Goal: Information Seeking & Learning: Learn about a topic

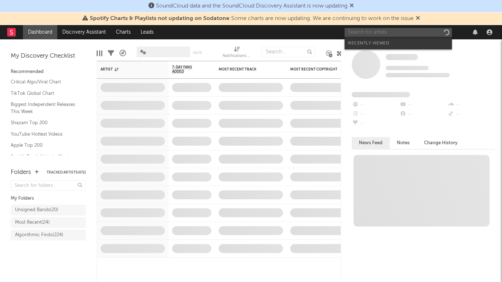
click at [382, 31] on input "text" at bounding box center [397, 32] width 107 height 9
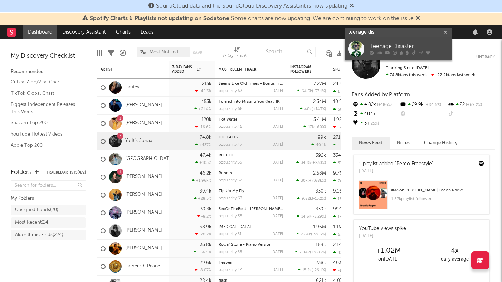
type input "teenage dis"
click at [376, 43] on div "Teenage Disaster" at bounding box center [408, 46] width 79 height 9
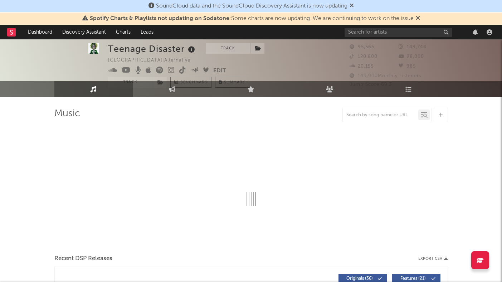
select select "6m"
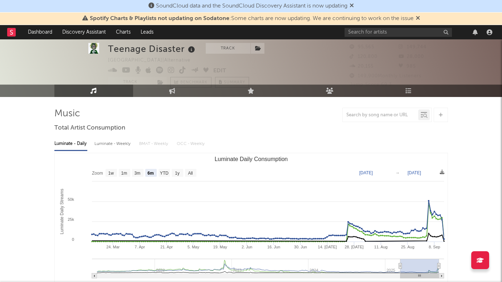
scroll to position [19, 0]
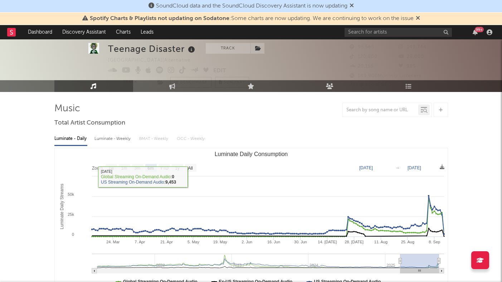
click at [122, 141] on div "Luminate - Weekly" at bounding box center [113, 139] width 38 height 12
select select "6m"
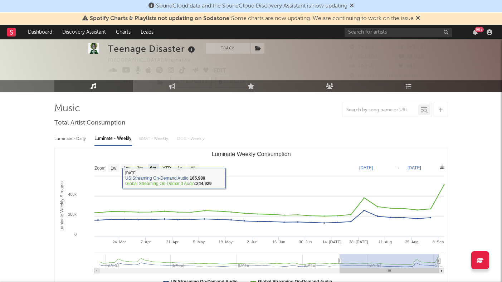
click at [65, 138] on div "Luminate - Daily" at bounding box center [70, 139] width 33 height 12
select select "6m"
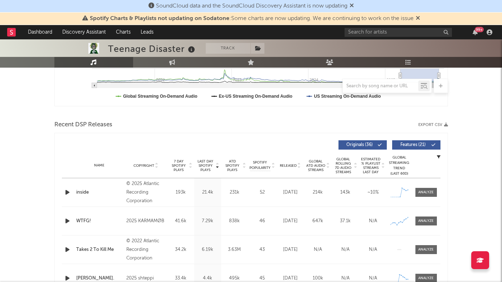
scroll to position [207, 0]
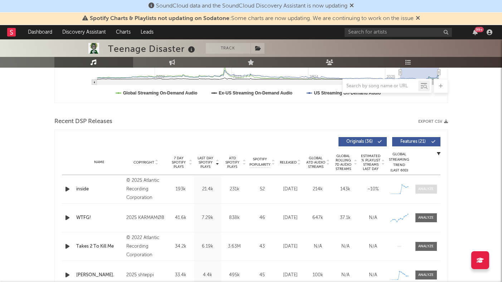
click at [428, 191] on div at bounding box center [425, 188] width 15 height 5
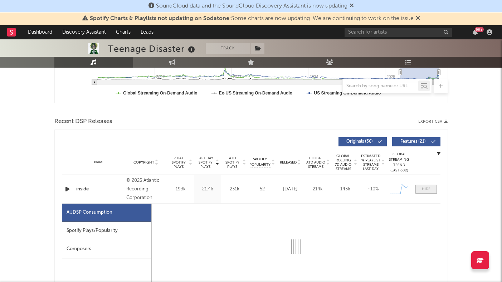
select select "1w"
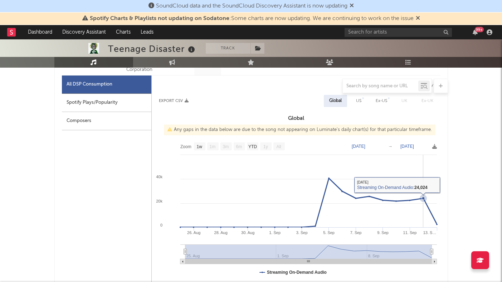
scroll to position [331, 0]
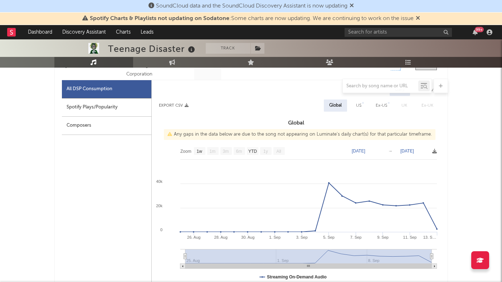
click at [358, 109] on div "US" at bounding box center [358, 105] width 5 height 9
select select "1w"
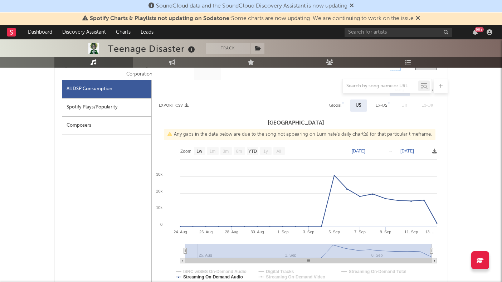
click at [378, 107] on div "Ex-US" at bounding box center [381, 105] width 11 height 9
select select "1w"
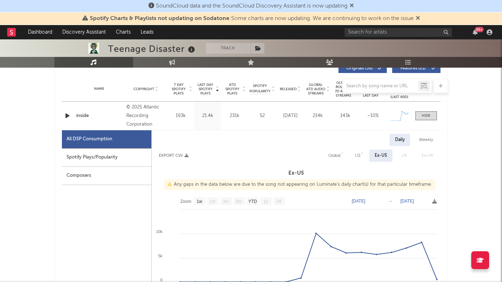
scroll to position [255, 0]
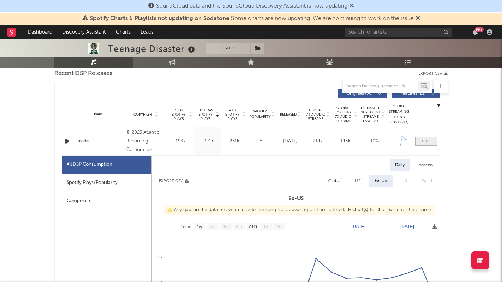
click at [429, 139] on div at bounding box center [426, 140] width 9 height 5
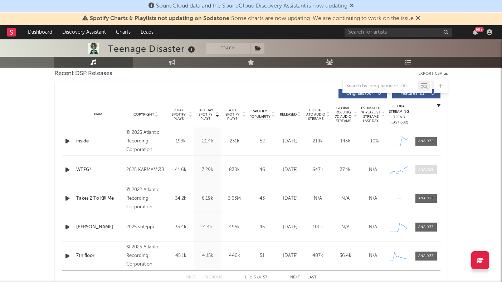
click at [427, 172] on span at bounding box center [425, 169] width 21 height 9
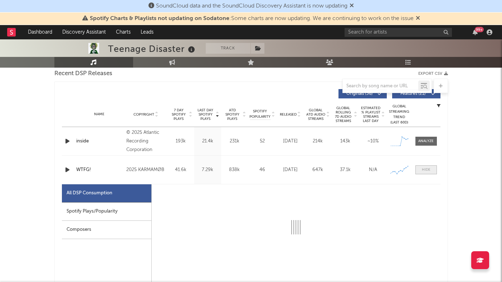
select select "6m"
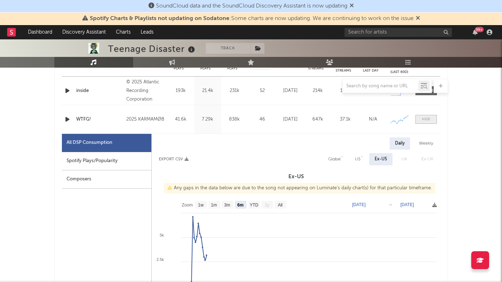
scroll to position [274, 0]
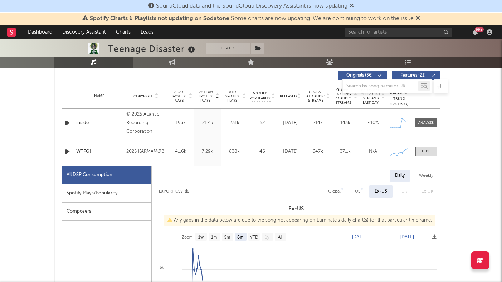
click at [333, 194] on div "Global" at bounding box center [334, 191] width 13 height 9
select select "6m"
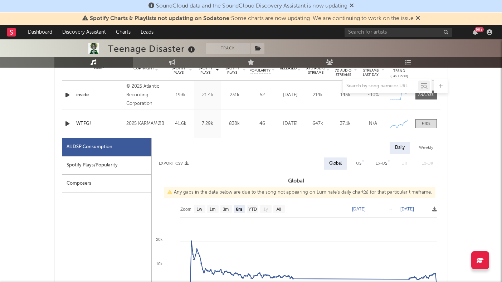
scroll to position [297, 0]
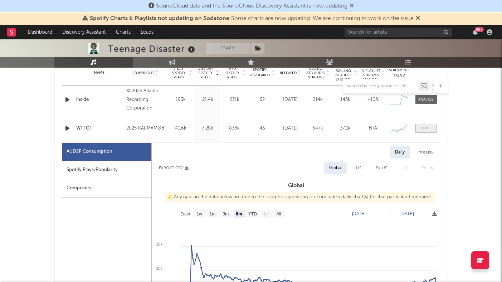
click at [425, 126] on div at bounding box center [426, 128] width 9 height 5
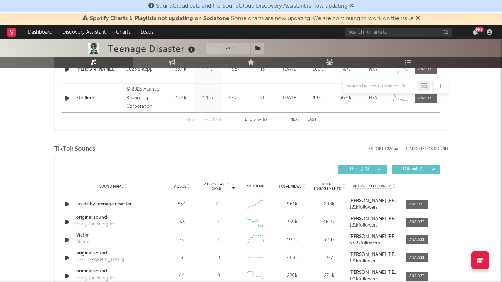
scroll to position [416, 0]
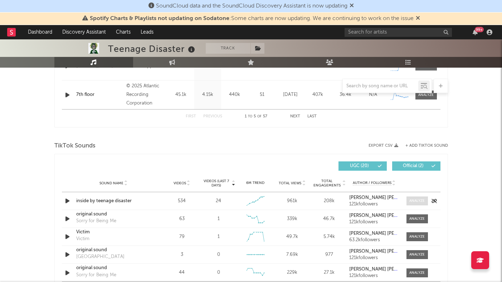
click at [420, 198] on div at bounding box center [416, 200] width 15 height 5
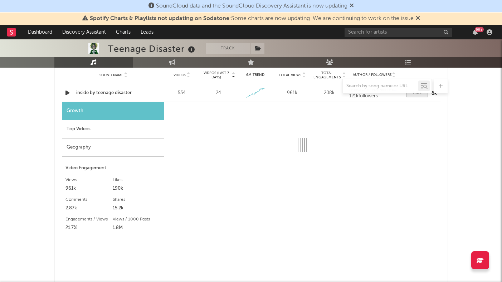
scroll to position [526, 0]
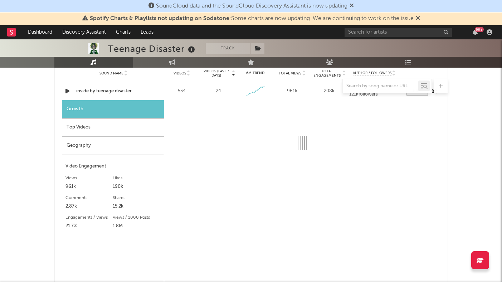
select select "6m"
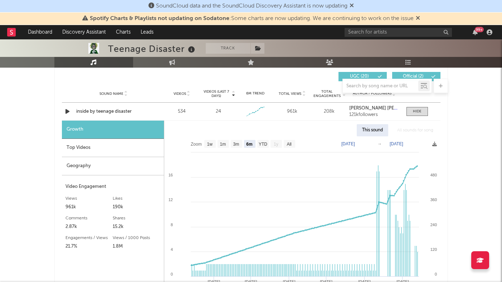
scroll to position [505, 0]
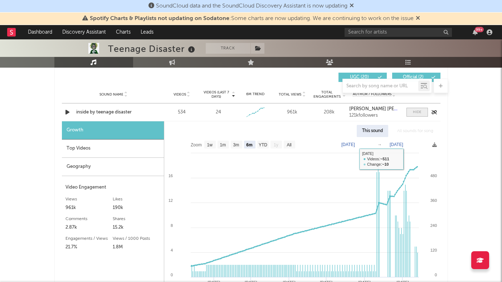
click at [416, 112] on div at bounding box center [417, 111] width 9 height 5
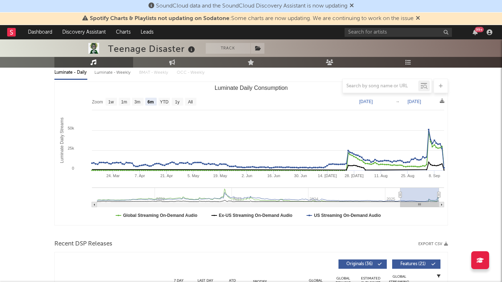
scroll to position [83, 0]
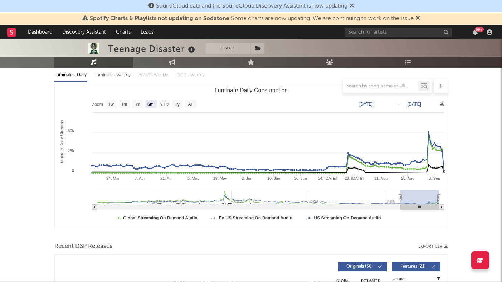
click at [117, 75] on div "Luminate - Weekly" at bounding box center [113, 75] width 38 height 12
select select "6m"
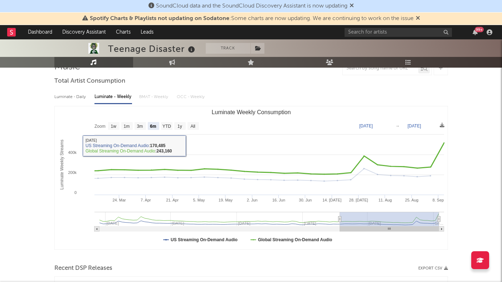
scroll to position [33, 0]
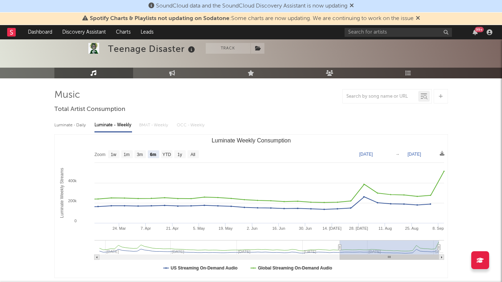
click at [67, 124] on div "Luminate - Daily" at bounding box center [70, 125] width 33 height 12
select select "6m"
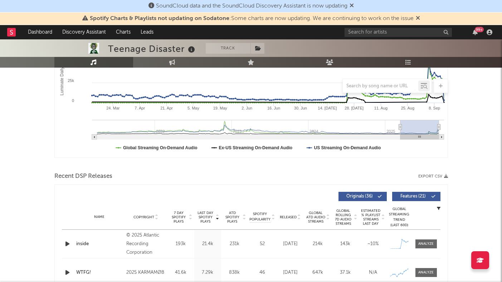
scroll to position [211, 0]
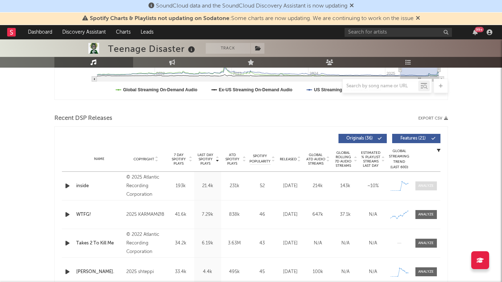
click at [425, 185] on div at bounding box center [425, 185] width 15 height 5
select select "1w"
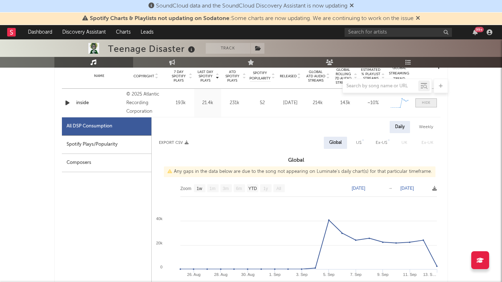
scroll to position [299, 0]
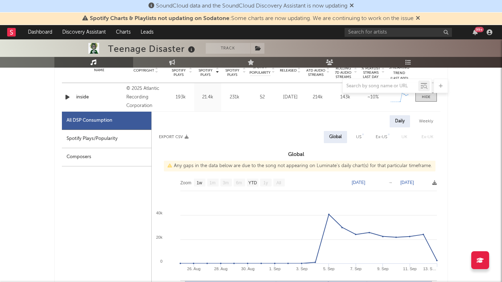
click at [360, 137] on div "US" at bounding box center [358, 137] width 5 height 9
select select "1w"
